Goal: Task Accomplishment & Management: Manage account settings

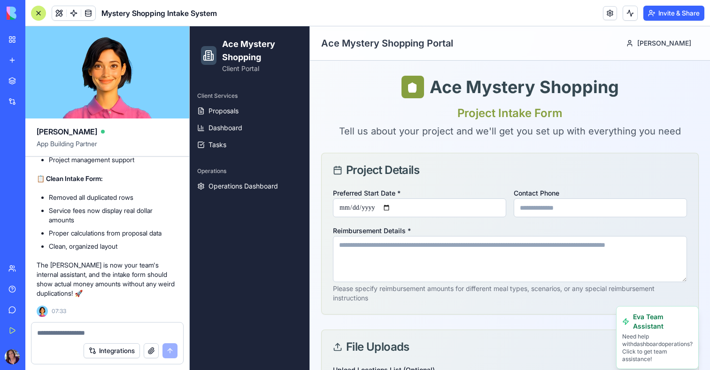
scroll to position [59028, 0]
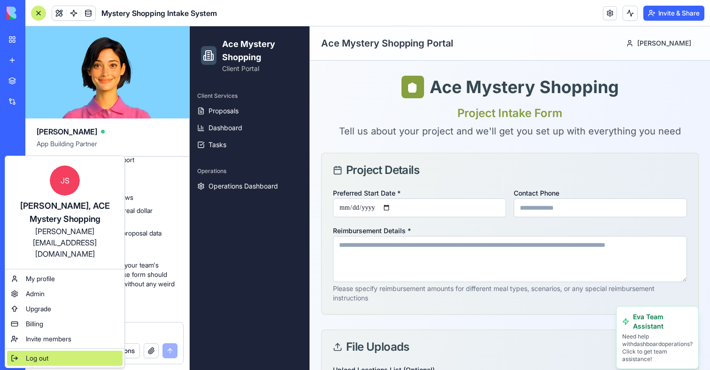
click at [48, 353] on span "Log out" at bounding box center [37, 357] width 23 height 9
